Goal: Check status: Check status

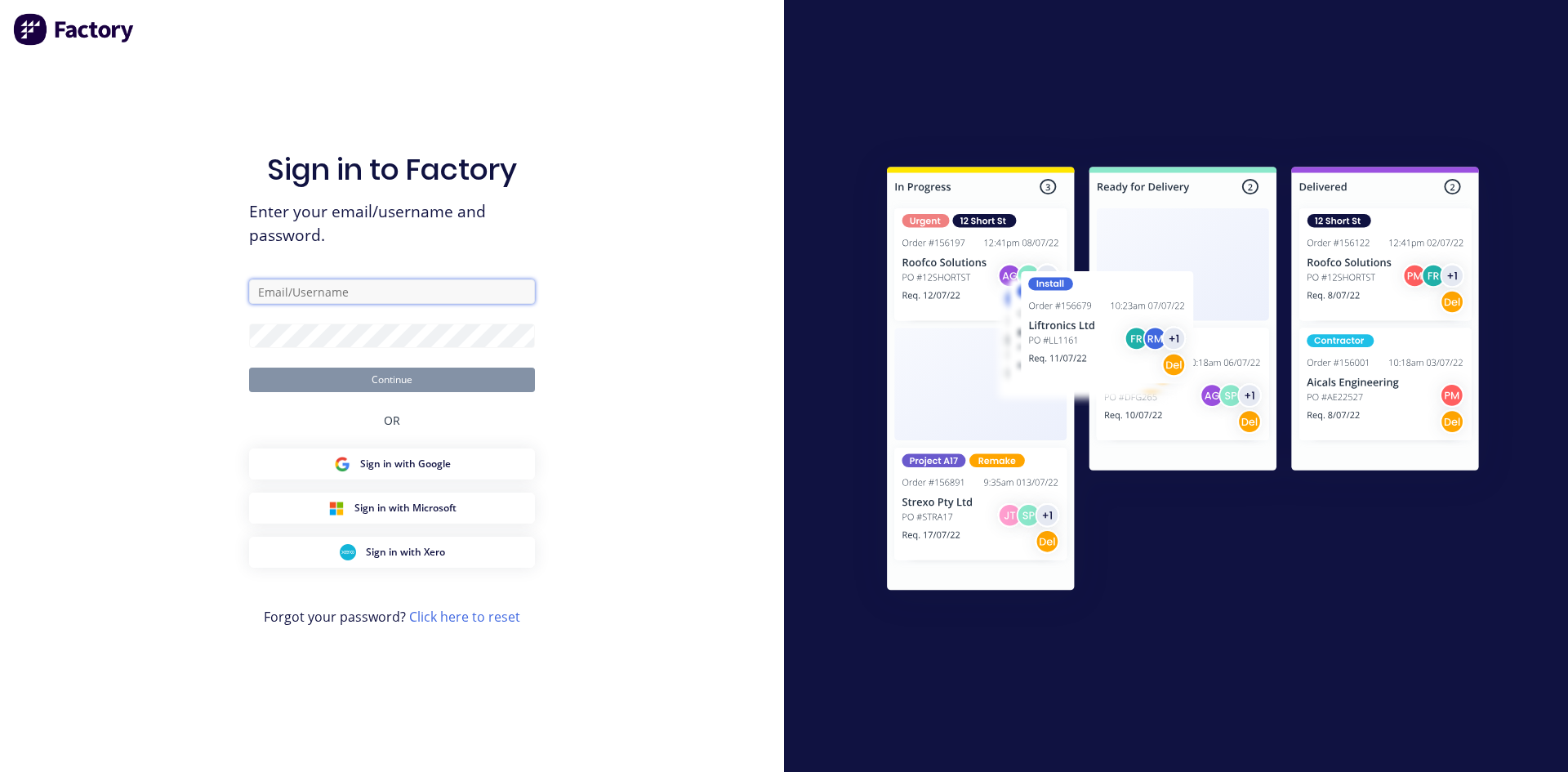
click at [286, 284] on input "text" at bounding box center [392, 292] width 286 height 25
type input "[EMAIL_ADDRESS][DOMAIN_NAME]"
click at [249, 368] on button "Continue" at bounding box center [392, 381] width 286 height 25
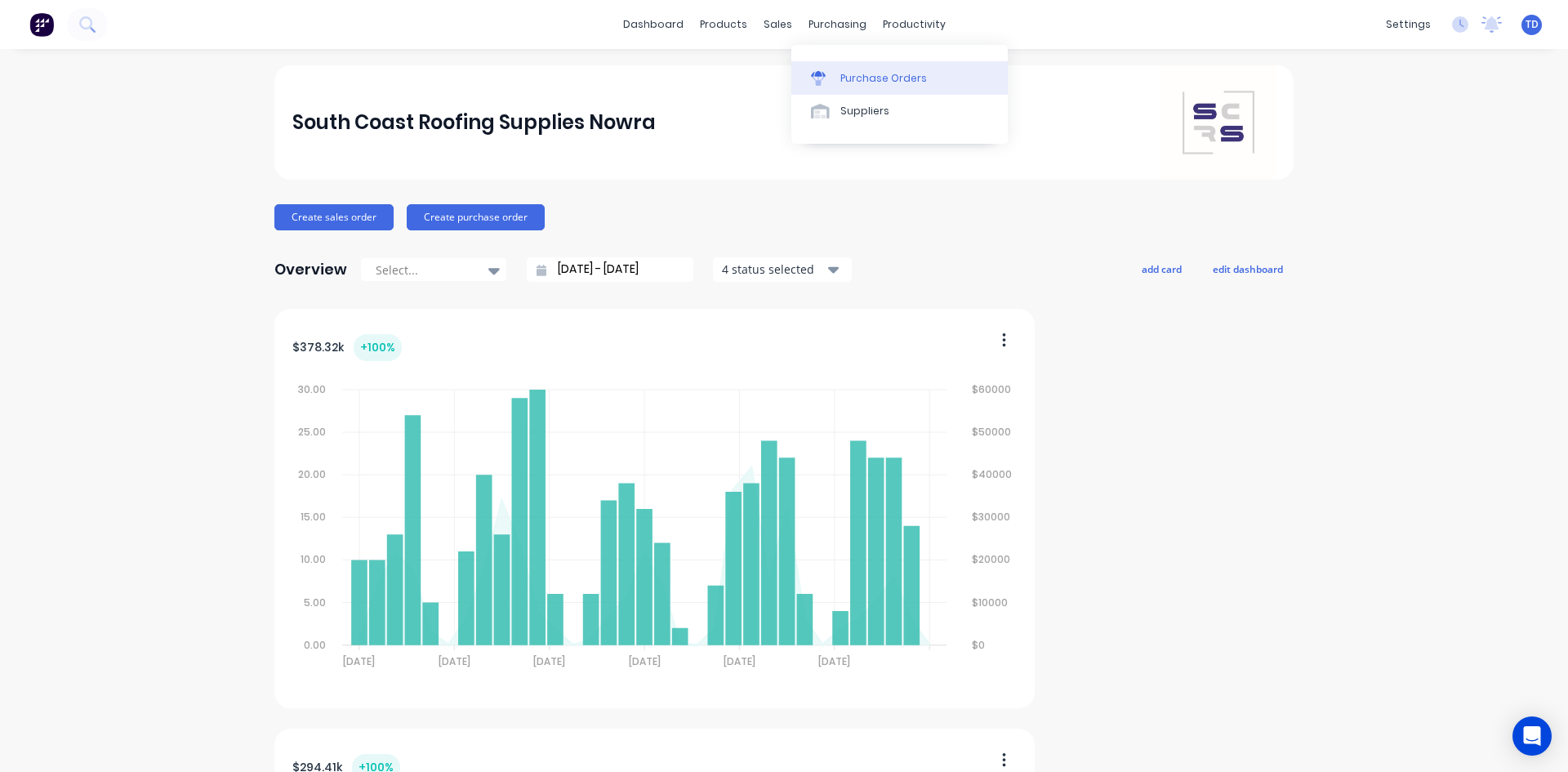
click at [863, 75] on div "Purchase Orders" at bounding box center [884, 78] width 86 height 14
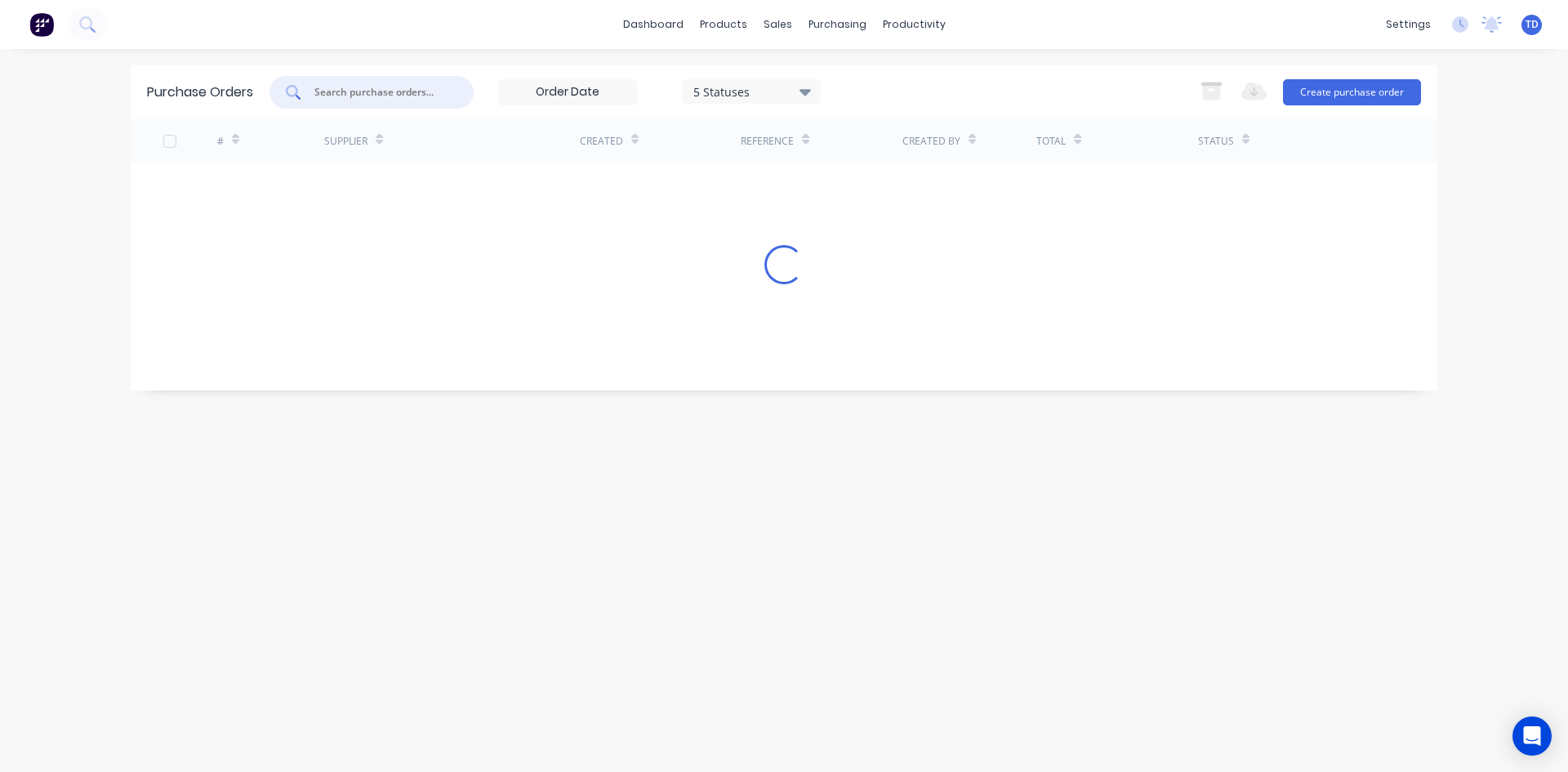
click at [385, 99] on input "text" at bounding box center [380, 92] width 135 height 16
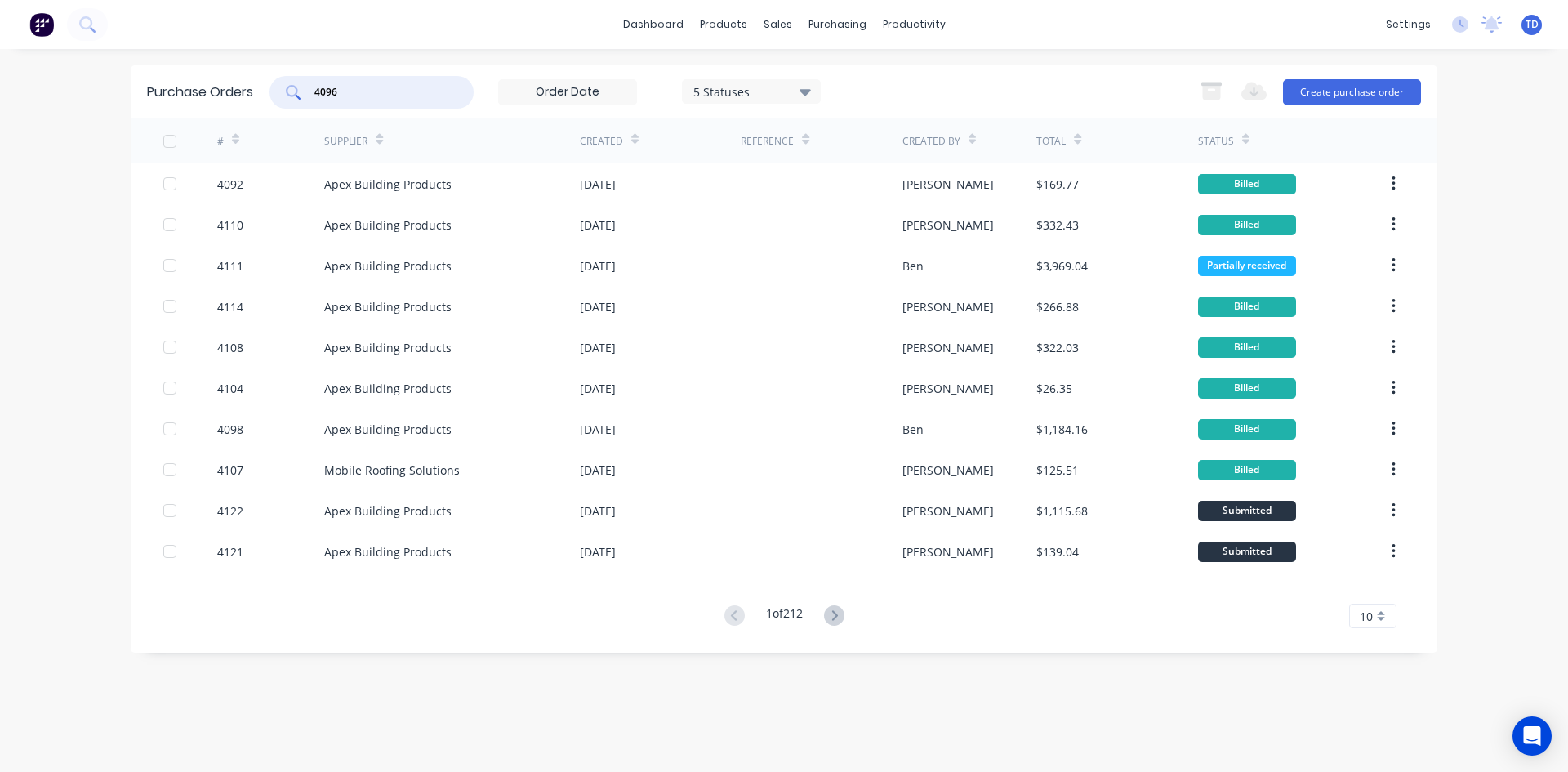
type input "4096"
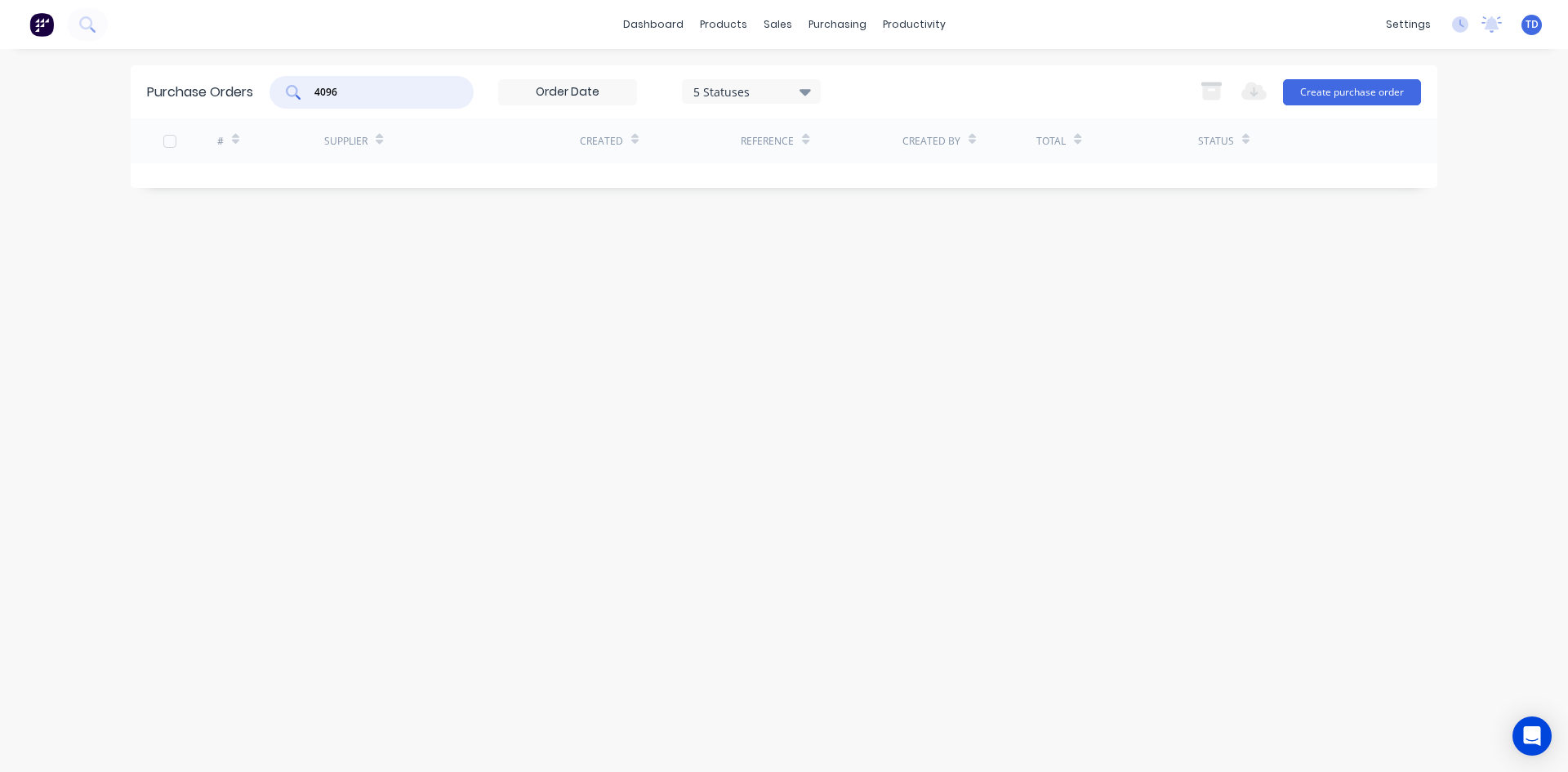
click at [744, 94] on div "5 Statuses" at bounding box center [752, 91] width 117 height 17
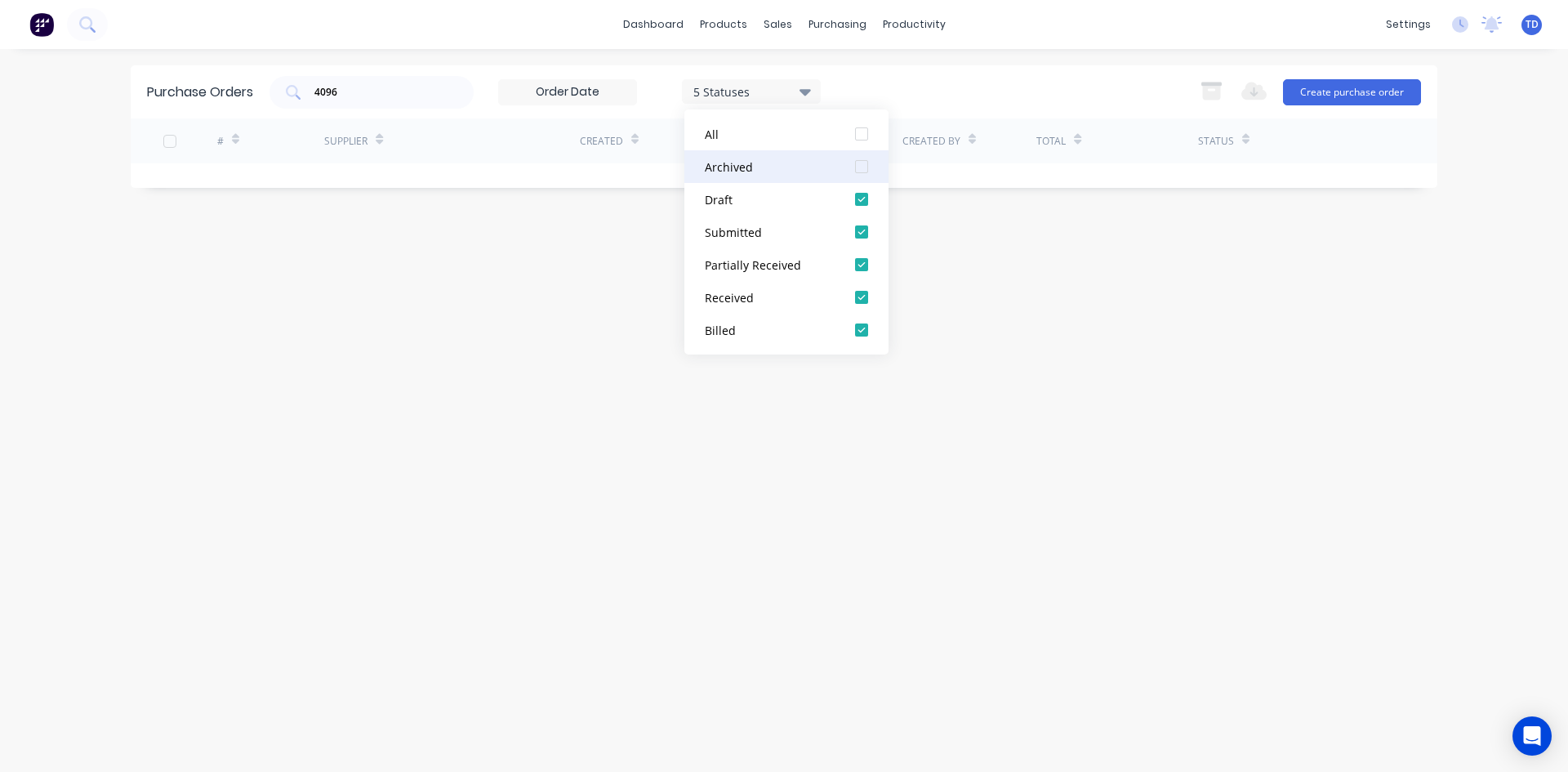
click at [861, 162] on div at bounding box center [862, 166] width 33 height 33
click at [901, 85] on div "4096 7 Statuses 7 Statuses Export to Excel (XLSX) Create purchase order" at bounding box center [845, 92] width 1152 height 33
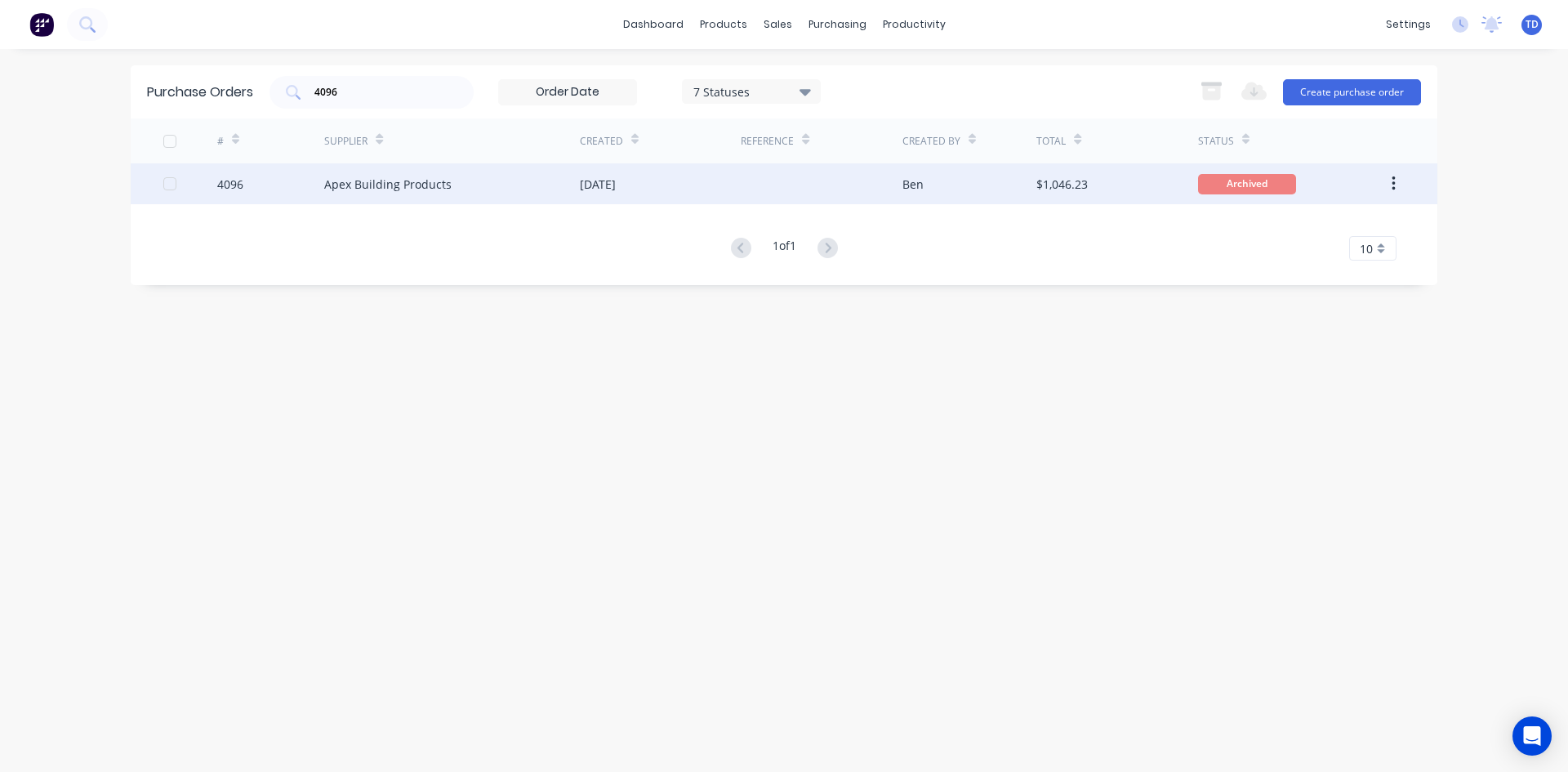
click at [809, 192] on div at bounding box center [821, 184] width 160 height 41
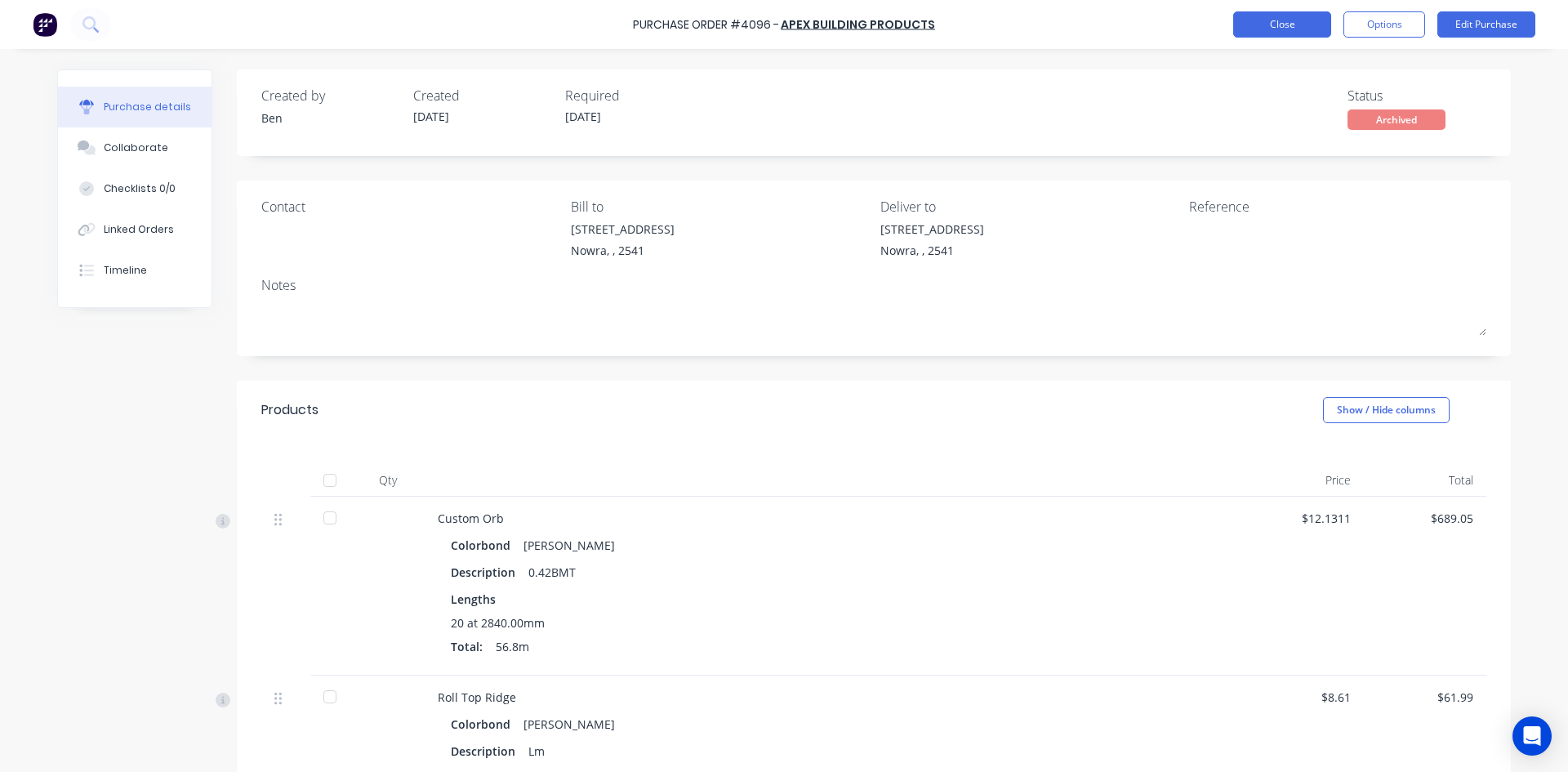
click at [1262, 24] on button "Close" at bounding box center [1283, 24] width 98 height 26
